Goal: Transaction & Acquisition: Obtain resource

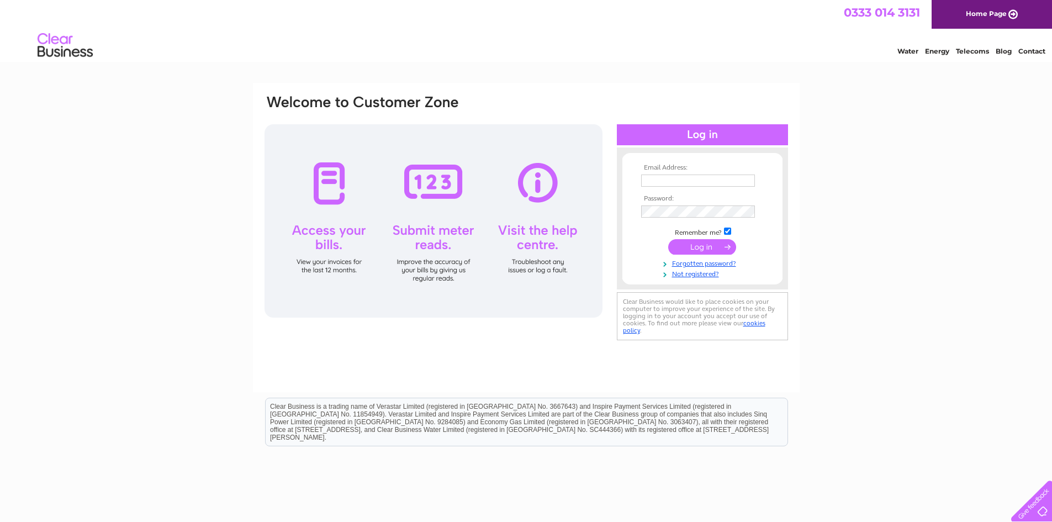
type input "suzanne@ramsaymcmichael.co.uk"
click at [701, 246] on input "submit" at bounding box center [702, 246] width 68 height 15
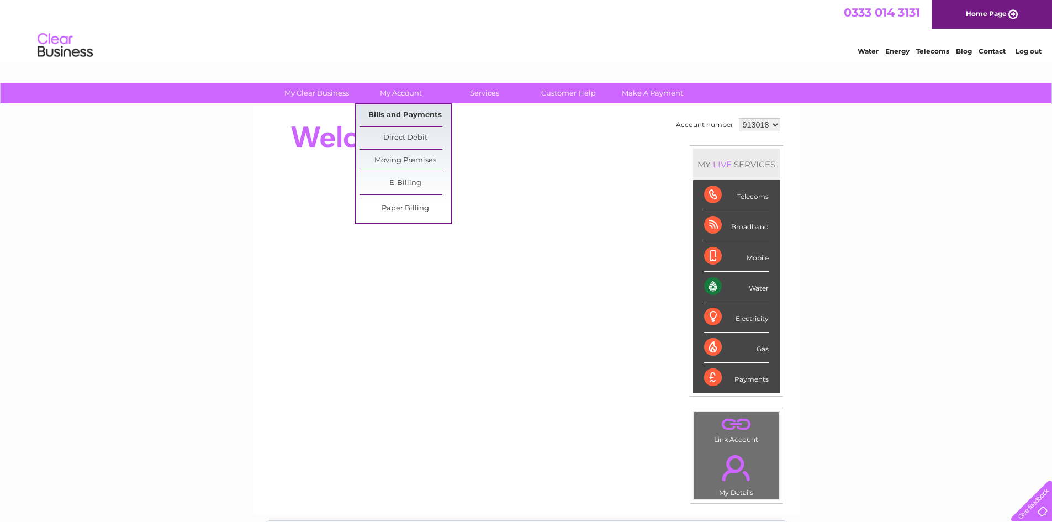
click at [396, 114] on link "Bills and Payments" at bounding box center [405, 115] width 91 height 22
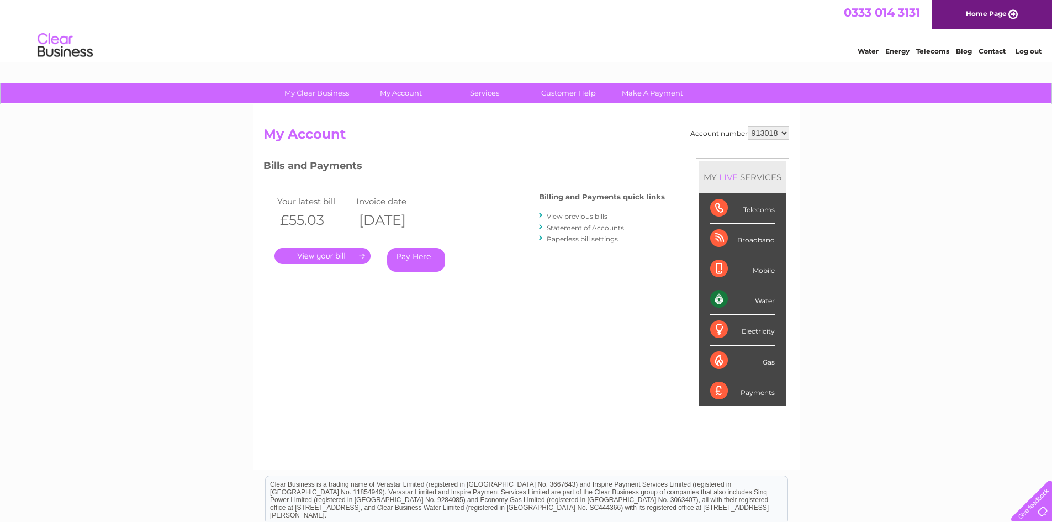
click at [784, 131] on select "913018 924796 925242 926699" at bounding box center [768, 132] width 41 height 13
click at [328, 255] on link "." at bounding box center [323, 256] width 96 height 16
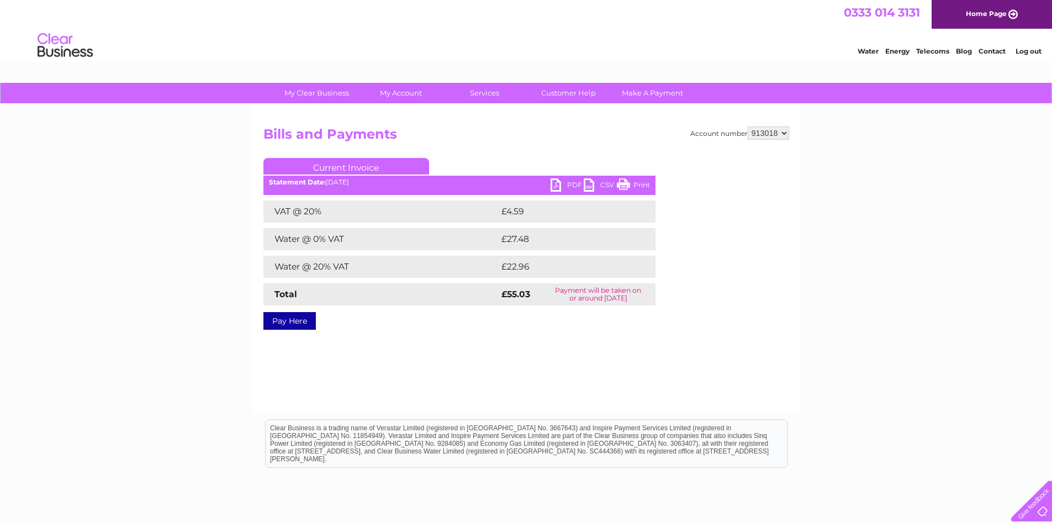
click at [555, 184] on link "PDF" at bounding box center [567, 186] width 33 height 16
click at [784, 135] on select "913018 924796 925242 926699" at bounding box center [768, 132] width 41 height 13
select select "924796"
click at [748, 126] on select "913018 924796 925242 926699" at bounding box center [768, 132] width 41 height 13
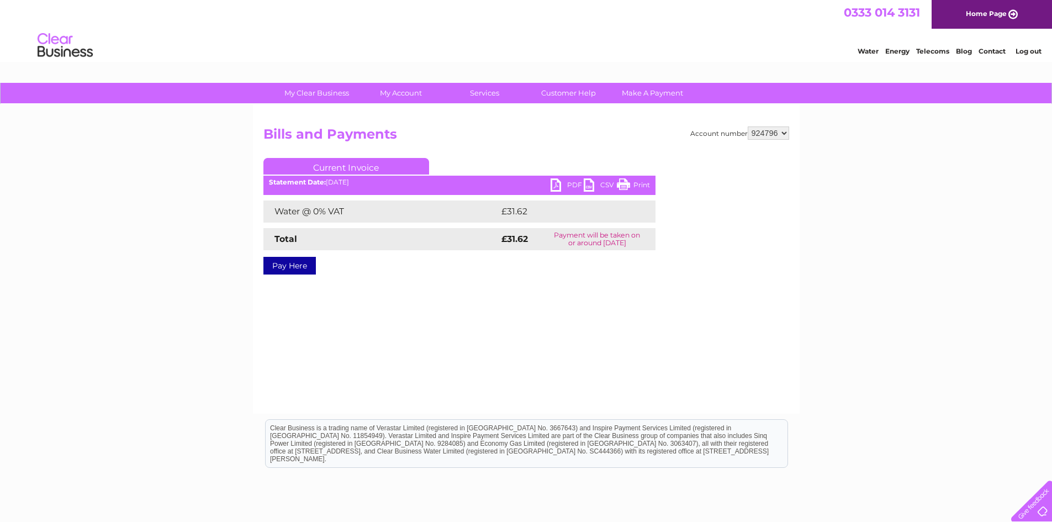
click at [562, 185] on link "PDF" at bounding box center [567, 186] width 33 height 16
click at [785, 134] on select "913018 924796 925242 926699" at bounding box center [768, 132] width 41 height 13
select select "925242"
click at [748, 126] on select "913018 924796 925242 926699" at bounding box center [768, 132] width 41 height 13
click at [781, 133] on select "913018 924796 925242 926699" at bounding box center [768, 132] width 41 height 13
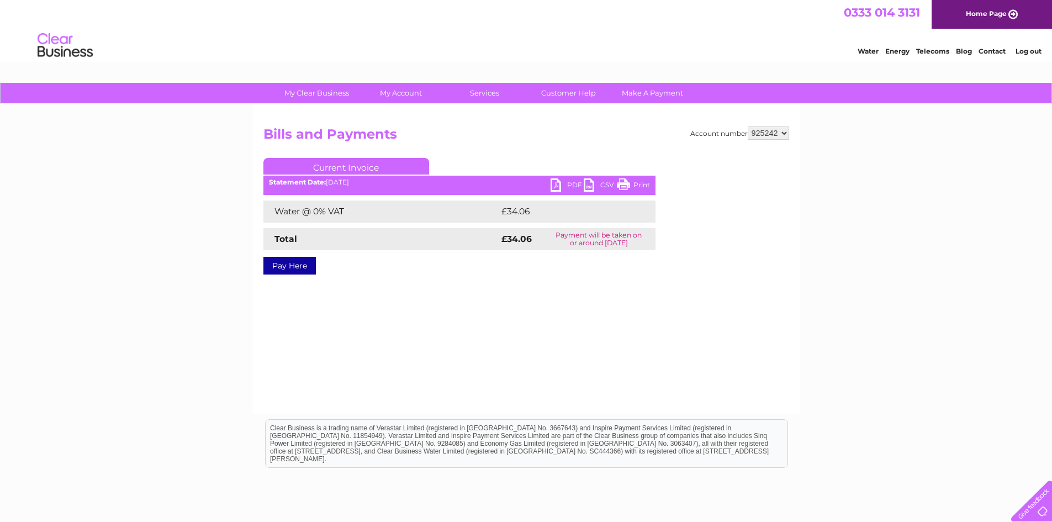
click at [561, 186] on link "PDF" at bounding box center [567, 186] width 33 height 16
click at [784, 134] on select "913018 924796 925242 926699" at bounding box center [768, 132] width 41 height 13
select select "926699"
click at [748, 126] on select "913018 924796 925242 926699" at bounding box center [768, 132] width 41 height 13
click at [782, 134] on select "913018 924796 925242 926699" at bounding box center [768, 132] width 41 height 13
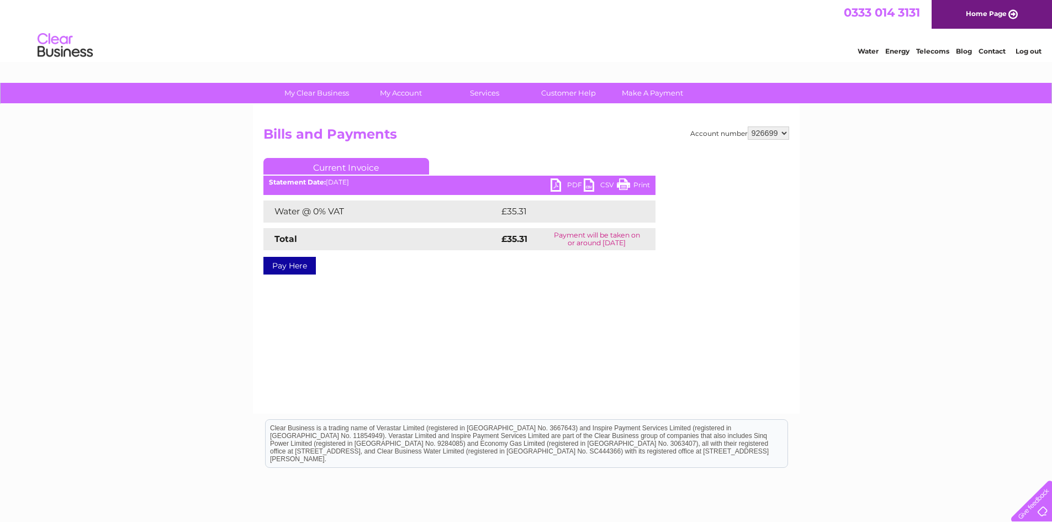
click at [748, 126] on select "913018 924796 925242 926699" at bounding box center [768, 132] width 41 height 13
click at [552, 186] on link "PDF" at bounding box center [567, 186] width 33 height 16
click at [1035, 48] on link "Log out" at bounding box center [1029, 51] width 26 height 8
